Goal: Information Seeking & Learning: Find specific fact

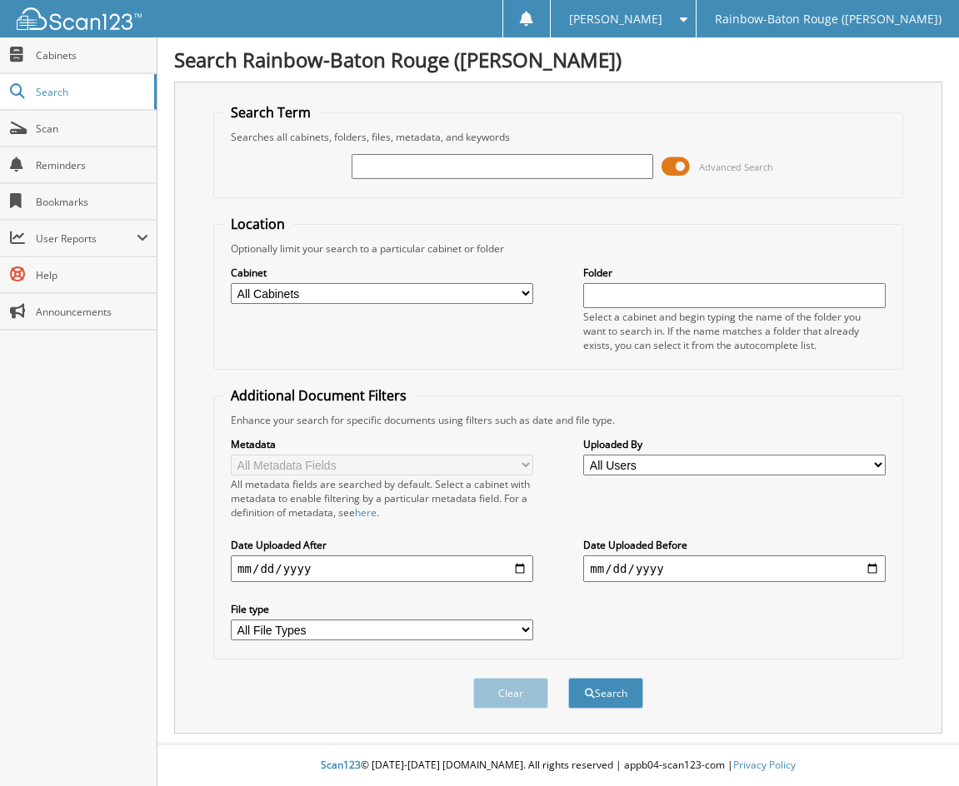
click at [411, 163] on input "text" at bounding box center [502, 166] width 302 height 25
type input "[PERSON_NAME]"
click at [603, 701] on button "Search" at bounding box center [605, 693] width 75 height 31
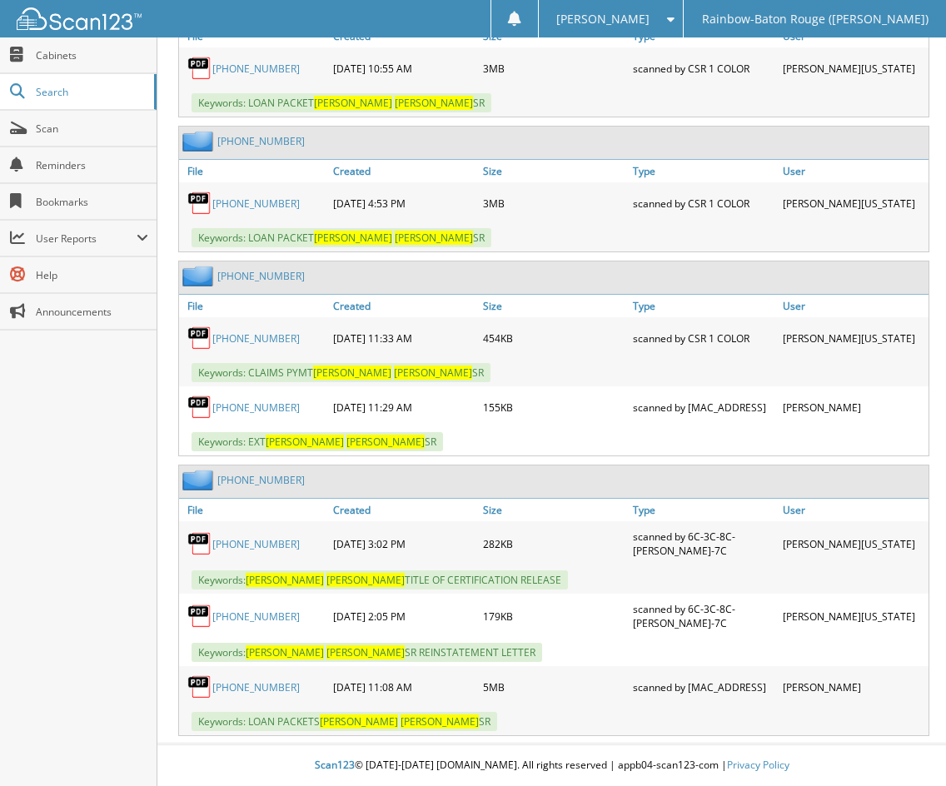
scroll to position [891, 0]
click at [227, 685] on link "[PHONE_NUMBER]" at bounding box center [255, 687] width 87 height 14
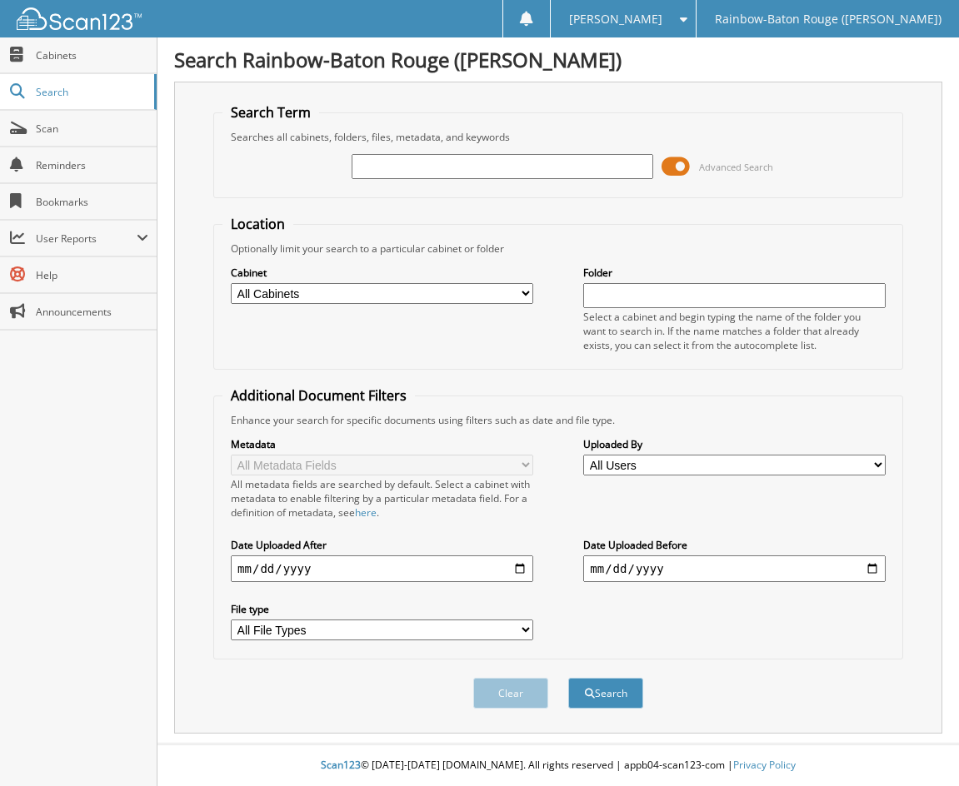
click at [406, 162] on input "text" at bounding box center [502, 166] width 302 height 25
type input "[PERSON_NAME]"
click at [594, 702] on button "Search" at bounding box center [605, 693] width 75 height 31
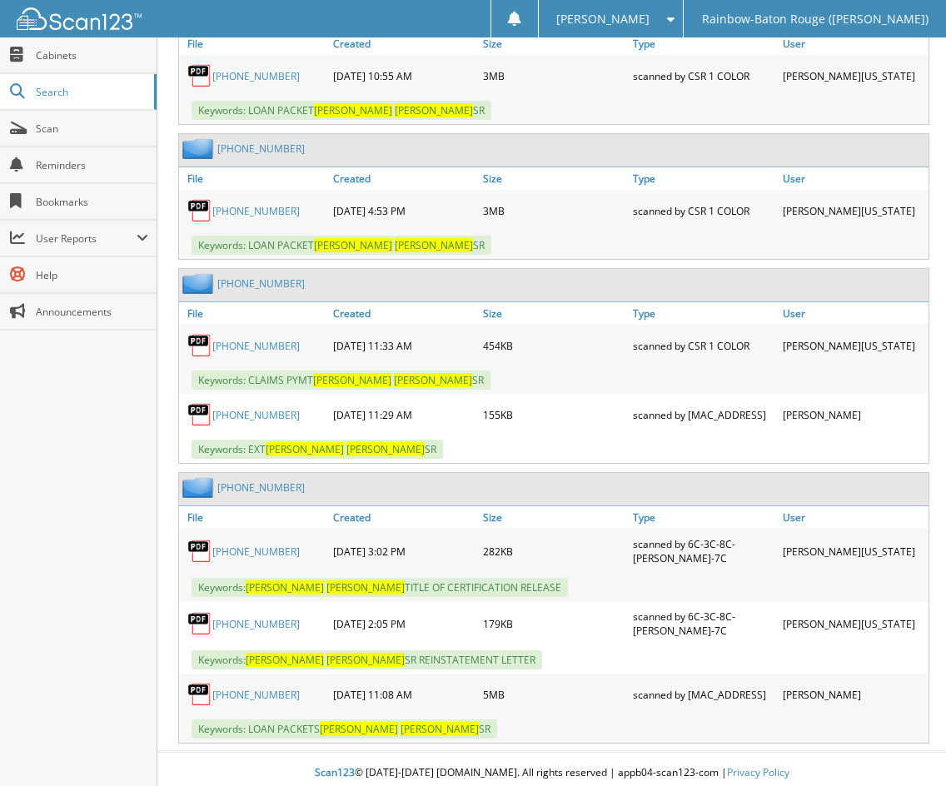
scroll to position [891, 0]
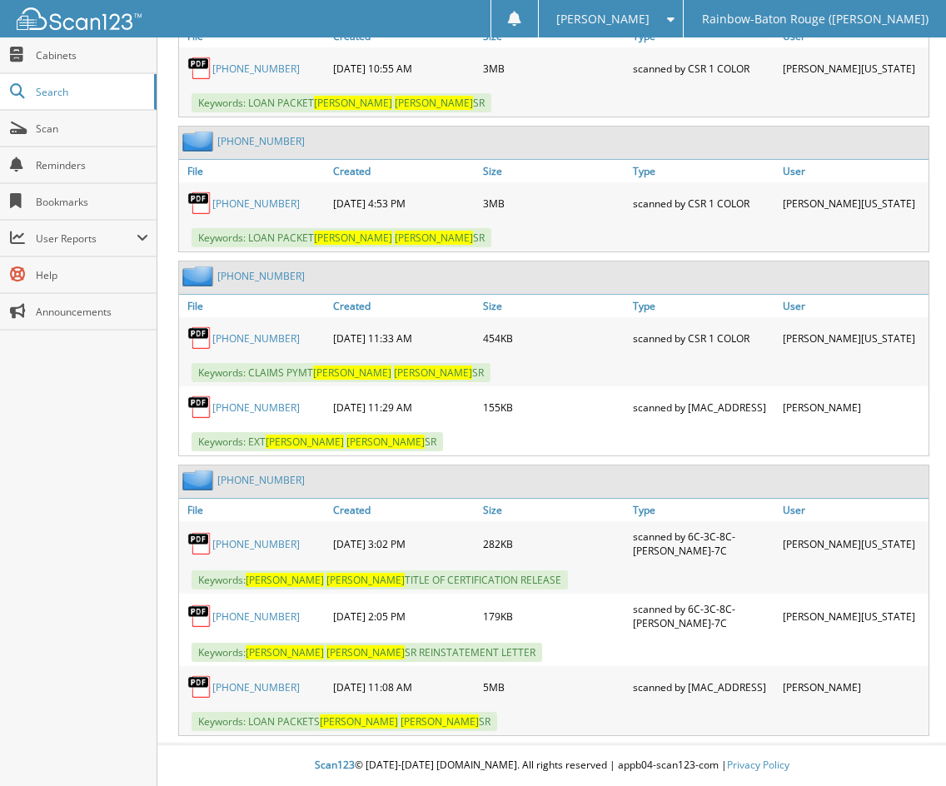
click at [234, 615] on link "[PHONE_NUMBER]" at bounding box center [255, 617] width 87 height 14
